Goal: Navigation & Orientation: Understand site structure

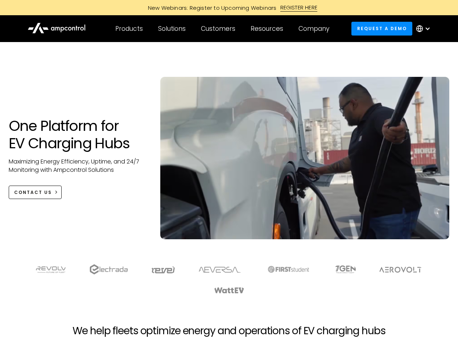
click at [223, 29] on div "Customers" at bounding box center [218, 29] width 34 height 8
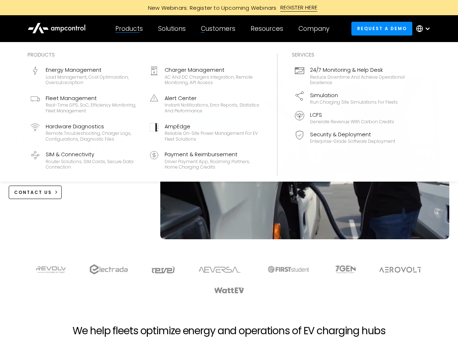
click at [129, 29] on div "Products" at bounding box center [129, 29] width 28 height 8
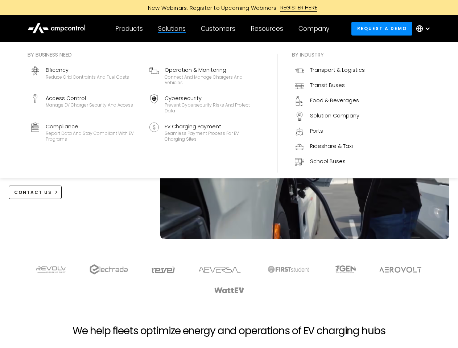
click at [172, 29] on div "Solutions" at bounding box center [172, 29] width 28 height 8
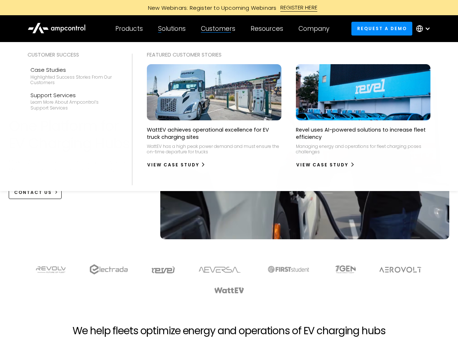
click at [219, 29] on div "Customers" at bounding box center [218, 29] width 34 height 8
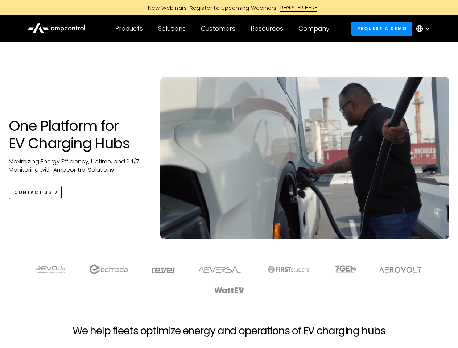
click at [223, 29] on div "Customers" at bounding box center [218, 29] width 34 height 8
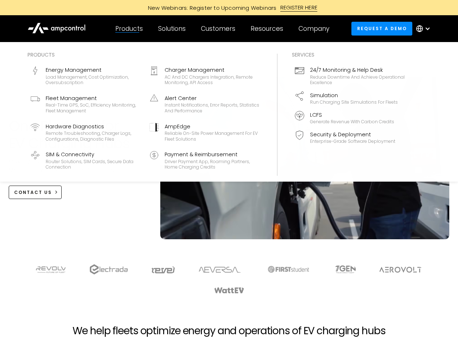
click at [129, 29] on div "Products" at bounding box center [129, 29] width 28 height 8
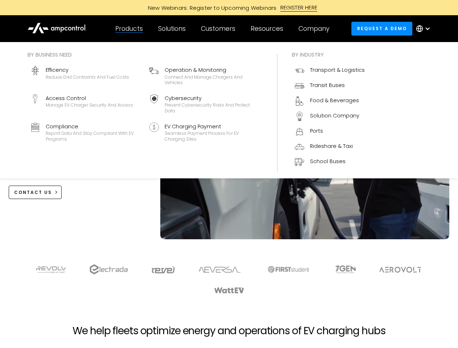
click at [172, 29] on div "Solutions" at bounding box center [172, 29] width 28 height 8
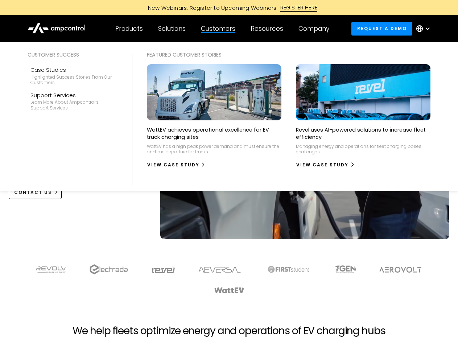
click at [219, 29] on div "Customers" at bounding box center [218, 29] width 34 height 8
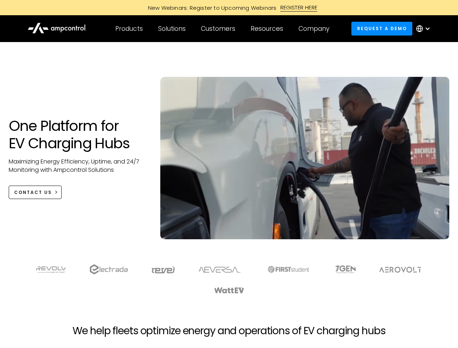
click at [223, 29] on div "Customers" at bounding box center [218, 29] width 34 height 8
click at [129, 29] on div "Products" at bounding box center [129, 29] width 28 height 8
click at [172, 29] on div "Solutions" at bounding box center [172, 29] width 28 height 8
click at [219, 29] on div "Customers" at bounding box center [218, 29] width 34 height 8
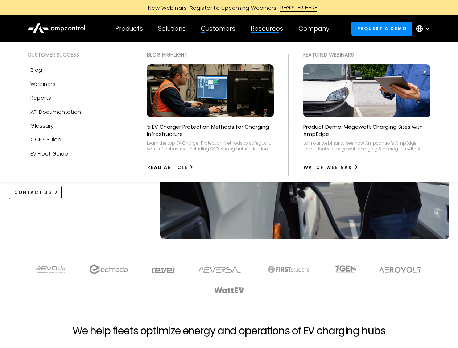
click at [268, 29] on div "Resources" at bounding box center [267, 29] width 33 height 8
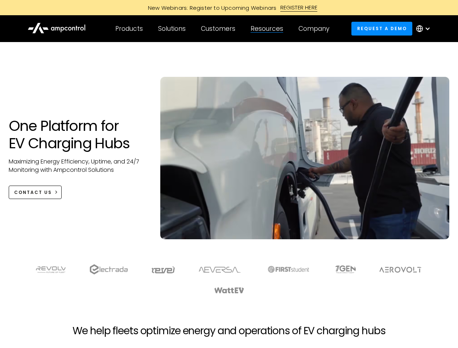
click at [316, 29] on div "Company" at bounding box center [314, 29] width 31 height 8
click at [425, 29] on div at bounding box center [428, 29] width 6 height 6
